Goal: Transaction & Acquisition: Purchase product/service

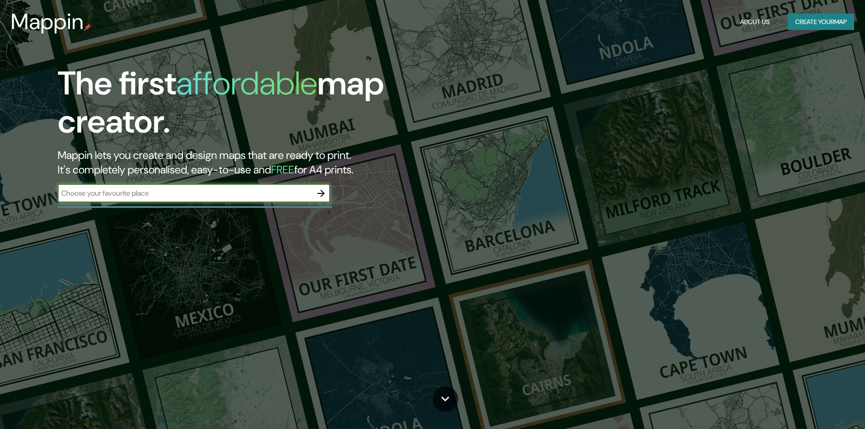
click at [214, 188] on input "text" at bounding box center [185, 193] width 254 height 10
click at [320, 188] on icon "button" at bounding box center [320, 193] width 11 height 11
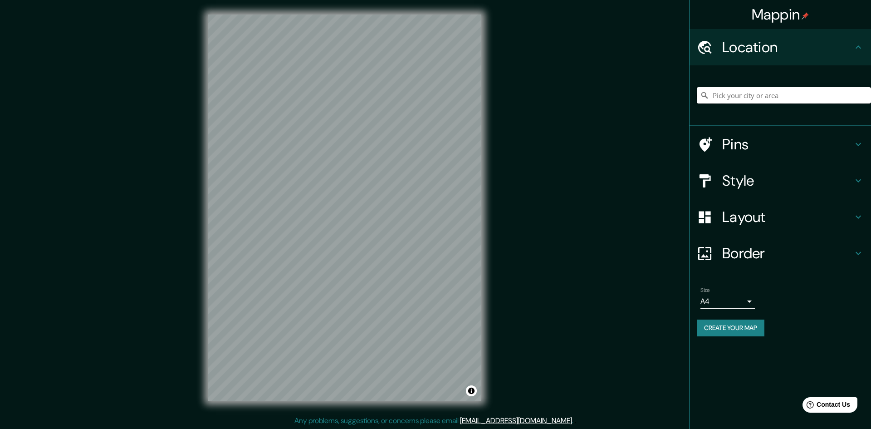
click at [782, 87] on input "Pick your city or area" at bounding box center [784, 95] width 174 height 16
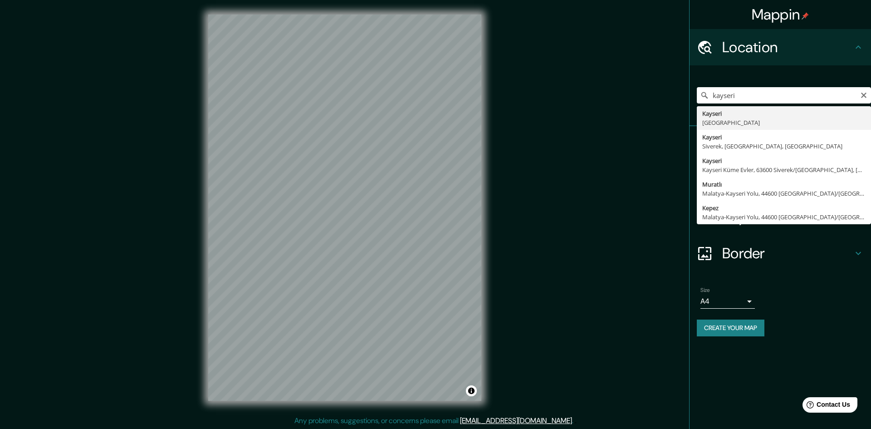
type input "[GEOGRAPHIC_DATA], [GEOGRAPHIC_DATA]"
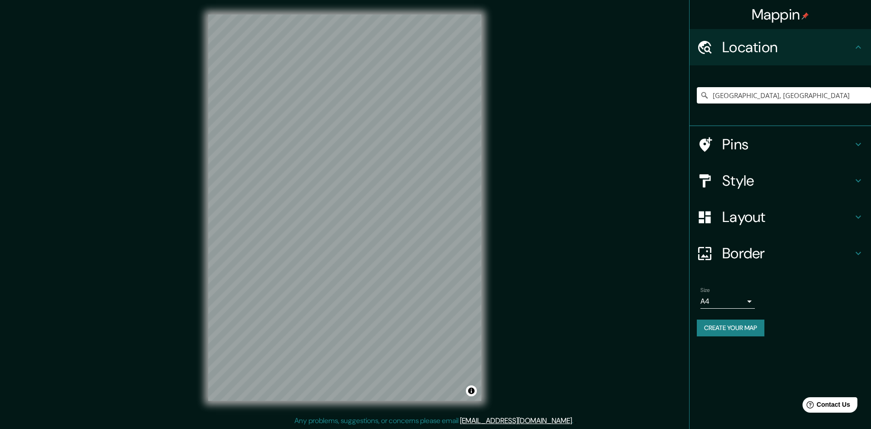
click at [767, 172] on h4 "Style" at bounding box center [787, 181] width 131 height 18
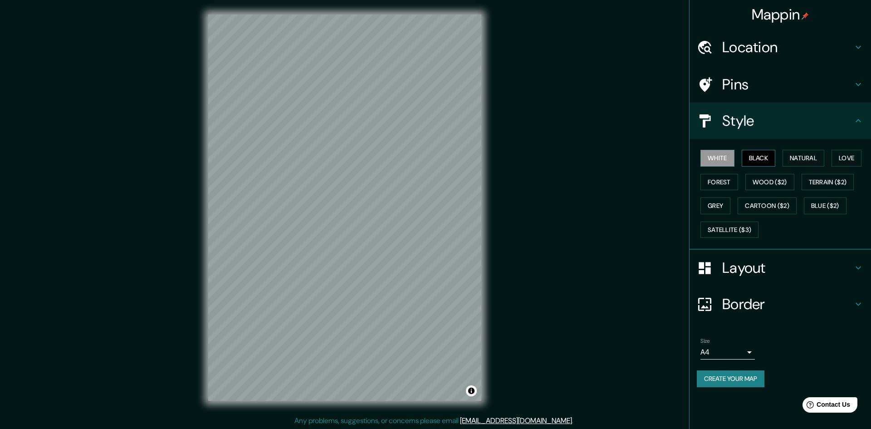
click at [759, 150] on button "Black" at bounding box center [759, 158] width 34 height 17
click at [742, 296] on body "Mappin Location Kayseri, Türkiye Pins Style White Black Natural Love Forest Woo…" at bounding box center [435, 214] width 871 height 429
click at [721, 326] on li "A3" at bounding box center [728, 333] width 54 height 16
type input "a4"
click at [747, 370] on button "Create your map" at bounding box center [731, 378] width 68 height 17
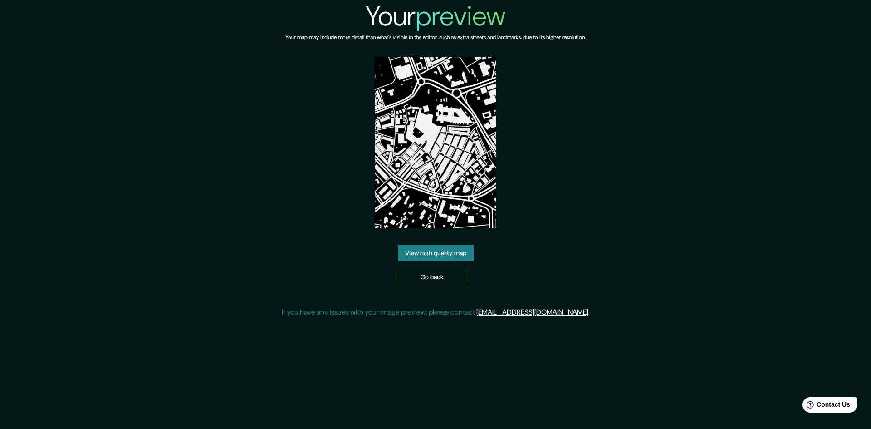
click at [435, 269] on link "Go back" at bounding box center [432, 277] width 69 height 17
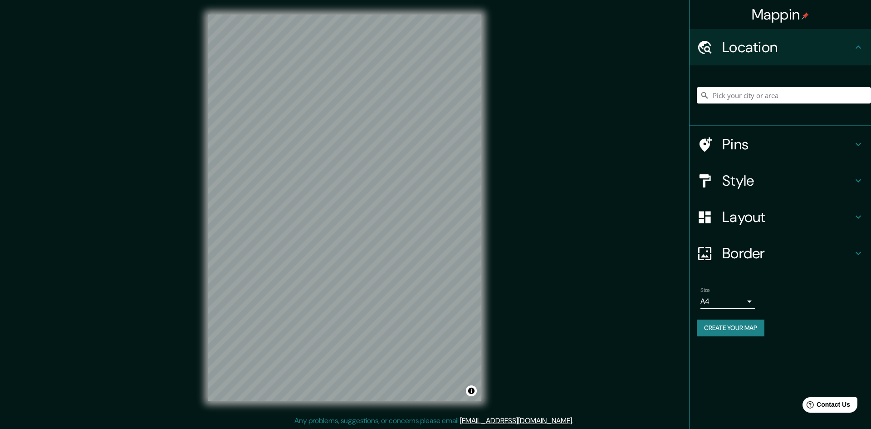
click at [740, 251] on body "Mappin Location Pins Style Layout Border Choose a border. Hint : you can make l…" at bounding box center [435, 214] width 871 height 429
click at [723, 280] on li "A3" at bounding box center [728, 286] width 54 height 16
type input "a4"
click at [772, 87] on input "Pick your city or area" at bounding box center [784, 95] width 174 height 16
type input "[GEOGRAPHIC_DATA], [GEOGRAPHIC_DATA]"
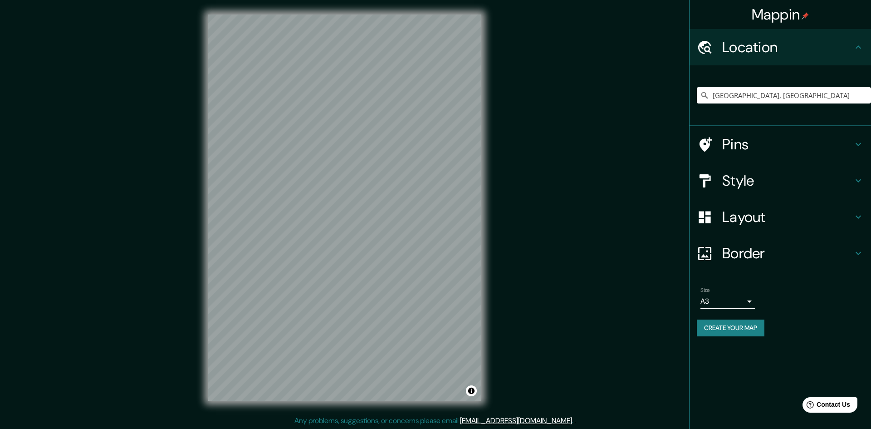
click at [727, 172] on h4 "Style" at bounding box center [787, 181] width 131 height 18
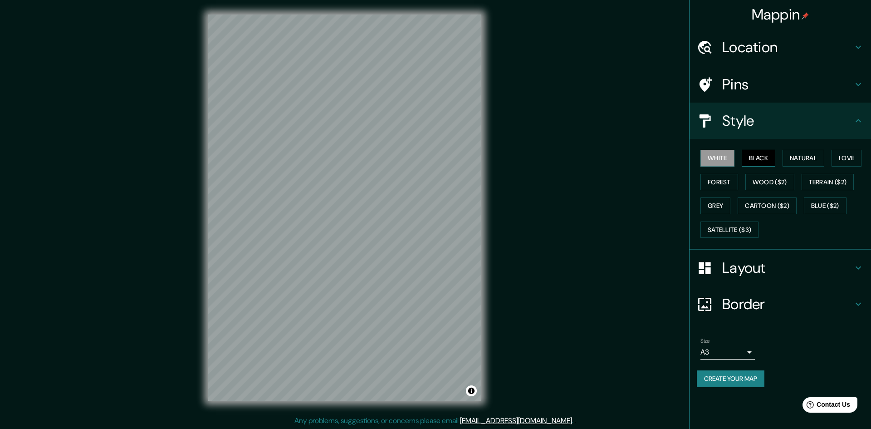
click at [759, 150] on button "Black" at bounding box center [759, 158] width 34 height 17
click at [727, 174] on button "Forest" at bounding box center [720, 182] width 38 height 17
click at [723, 150] on button "White" at bounding box center [718, 158] width 34 height 17
click at [749, 150] on button "Black" at bounding box center [759, 158] width 34 height 17
click at [803, 150] on button "Natural" at bounding box center [804, 158] width 42 height 17
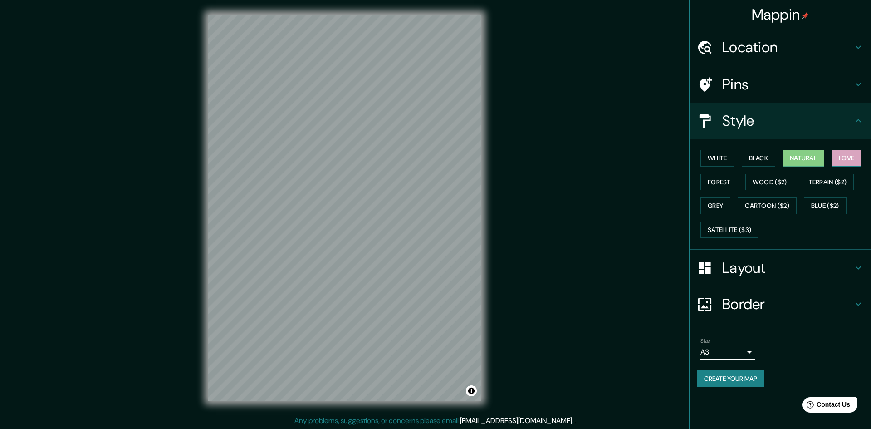
click at [832, 150] on button "Love" at bounding box center [847, 158] width 30 height 17
click at [720, 174] on button "Forest" at bounding box center [720, 182] width 38 height 17
click at [755, 174] on button "Wood ($2)" at bounding box center [770, 182] width 49 height 17
click at [813, 174] on button "Terrain ($2)" at bounding box center [828, 182] width 53 height 17
click at [703, 197] on button "Grey" at bounding box center [716, 205] width 30 height 17
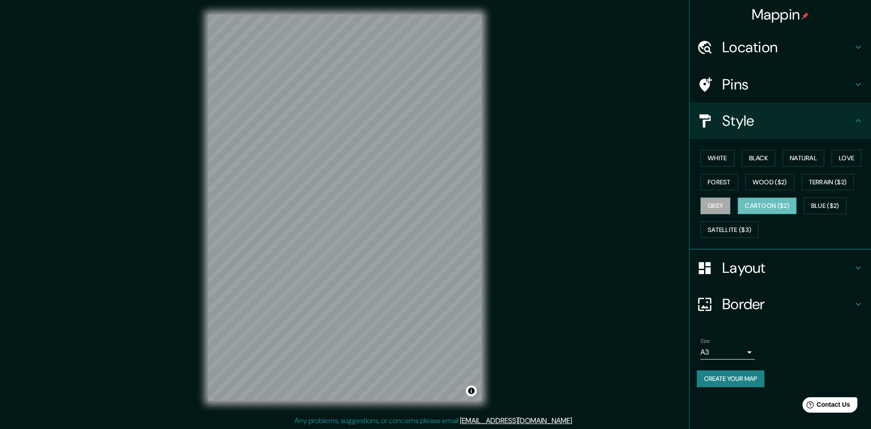
click at [748, 197] on button "Cartoon ($2)" at bounding box center [767, 205] width 59 height 17
click at [806, 197] on button "Blue ($2)" at bounding box center [825, 205] width 43 height 17
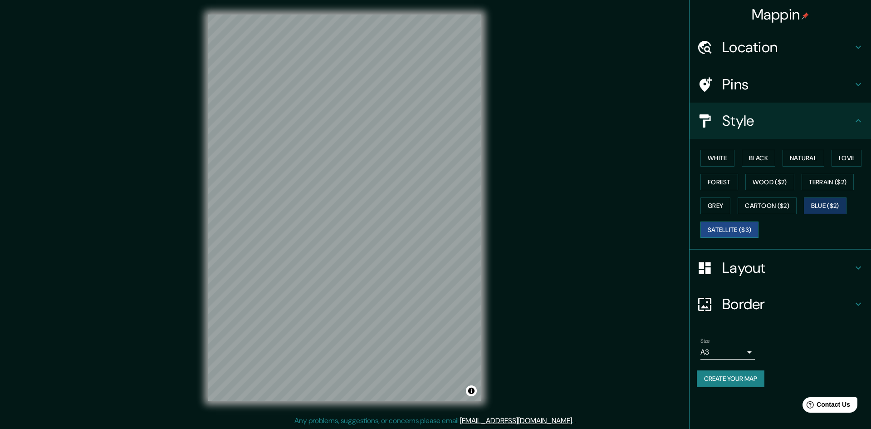
click at [717, 221] on button "Satellite ($3)" at bounding box center [730, 229] width 58 height 17
click at [742, 150] on button "Black" at bounding box center [759, 158] width 34 height 17
